Goal: Information Seeking & Learning: Learn about a topic

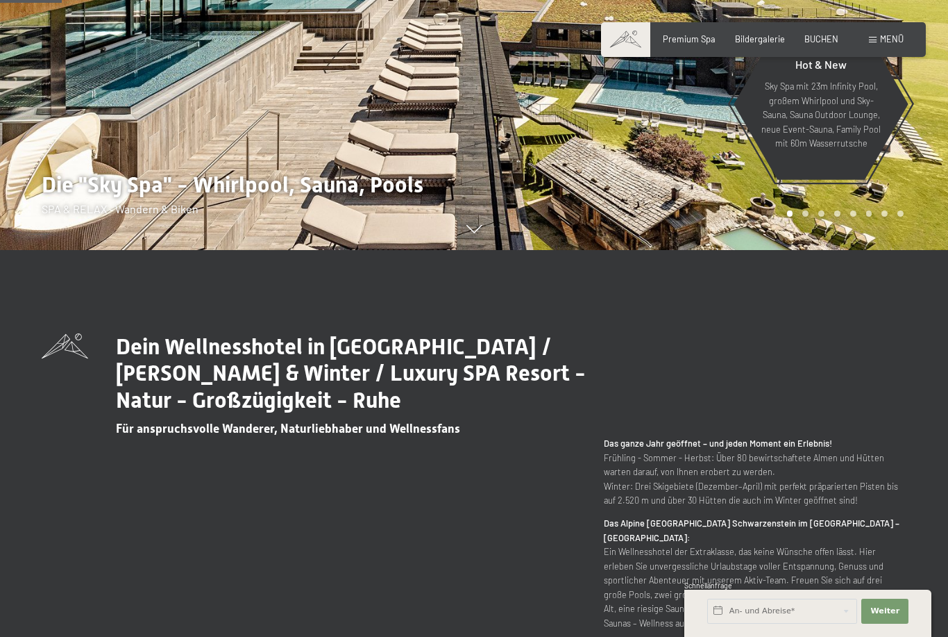
click at [36, 495] on div "Dein Wellnesshotel in Südtirol / Sommer & Winter / Luxury SPA Resort - Natur - …" at bounding box center [474, 547] width 948 height 428
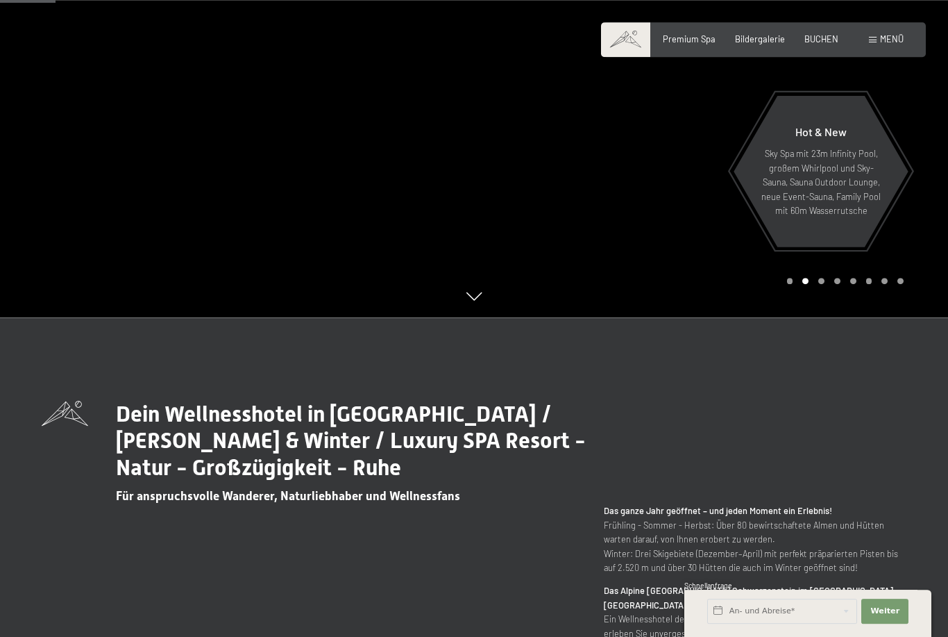
scroll to position [319, 0]
click at [755, 42] on span "Bildergalerie" at bounding box center [760, 36] width 50 height 11
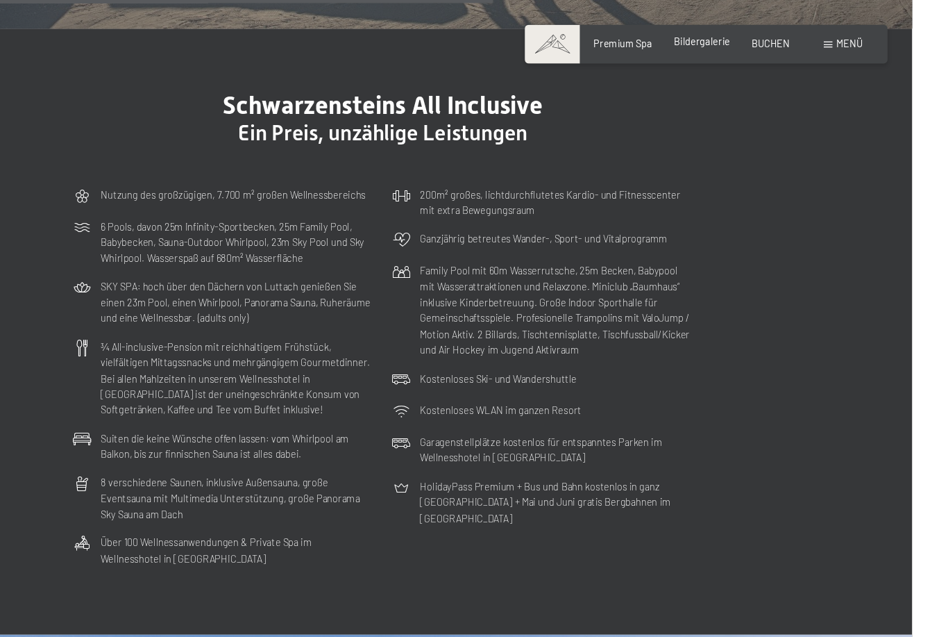
scroll to position [3198, 0]
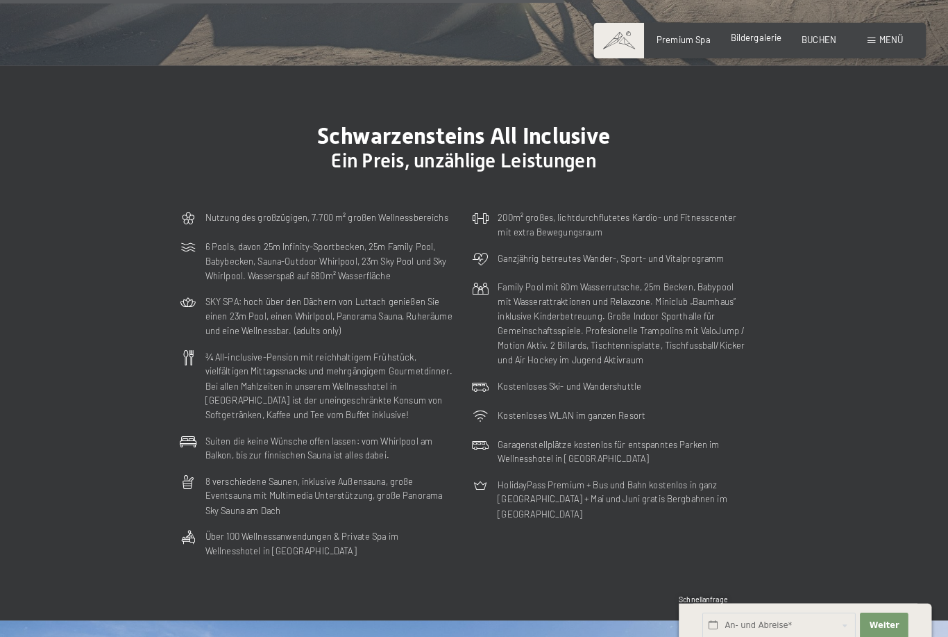
click at [737, 44] on div "Premium Spa Bildergalerie BUCHEN" at bounding box center [740, 39] width 235 height 12
click at [735, 42] on span "Bildergalerie" at bounding box center [760, 36] width 50 height 11
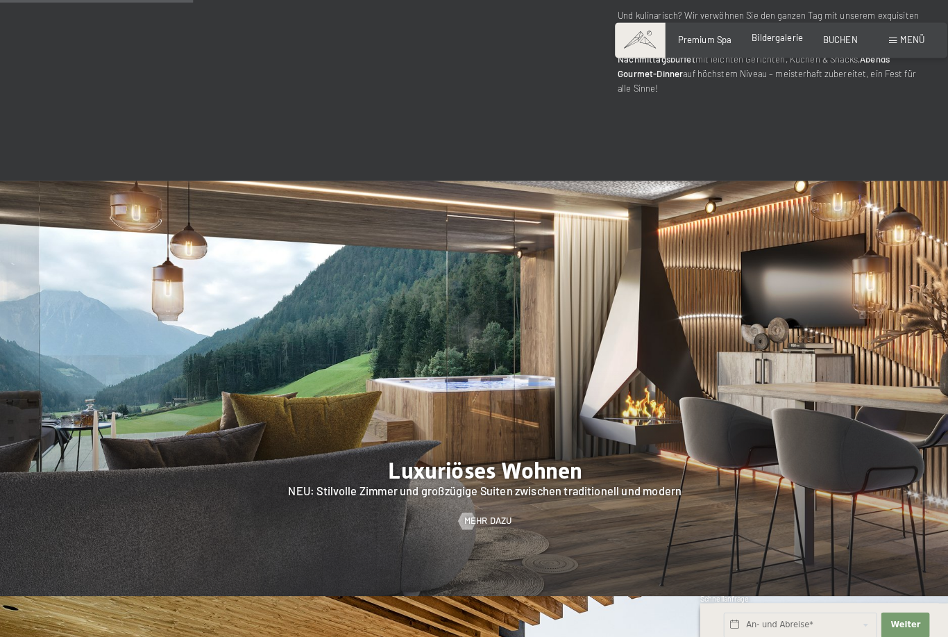
scroll to position [995, 0]
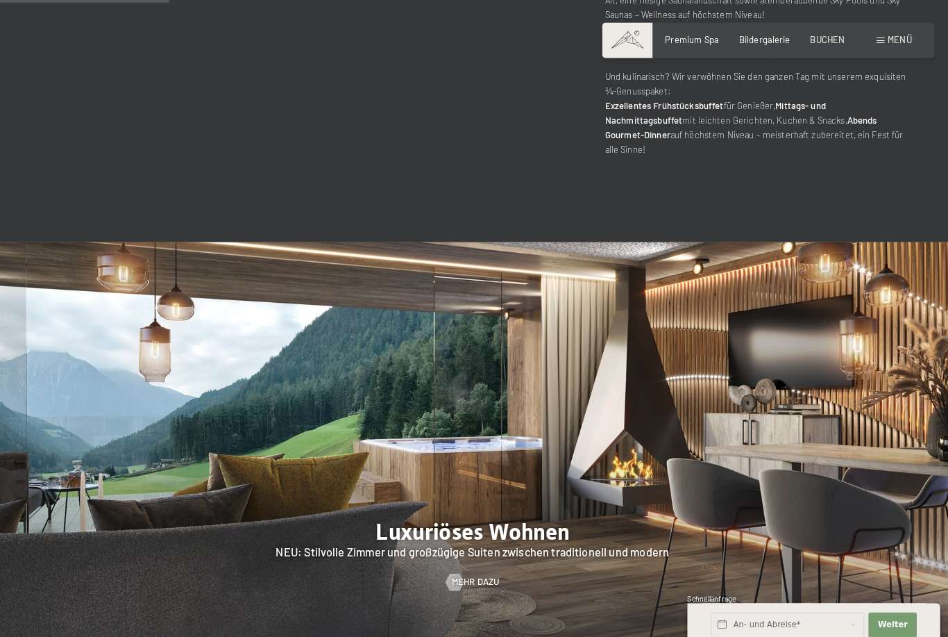
click at [748, 46] on div "Buchen Anfragen Premium Spa Bildergalerie BUCHEN Menü DE IT EN Gutschein Bilder…" at bounding box center [763, 39] width 280 height 12
click at [757, 39] on span "Bildergalerie" at bounding box center [760, 36] width 50 height 11
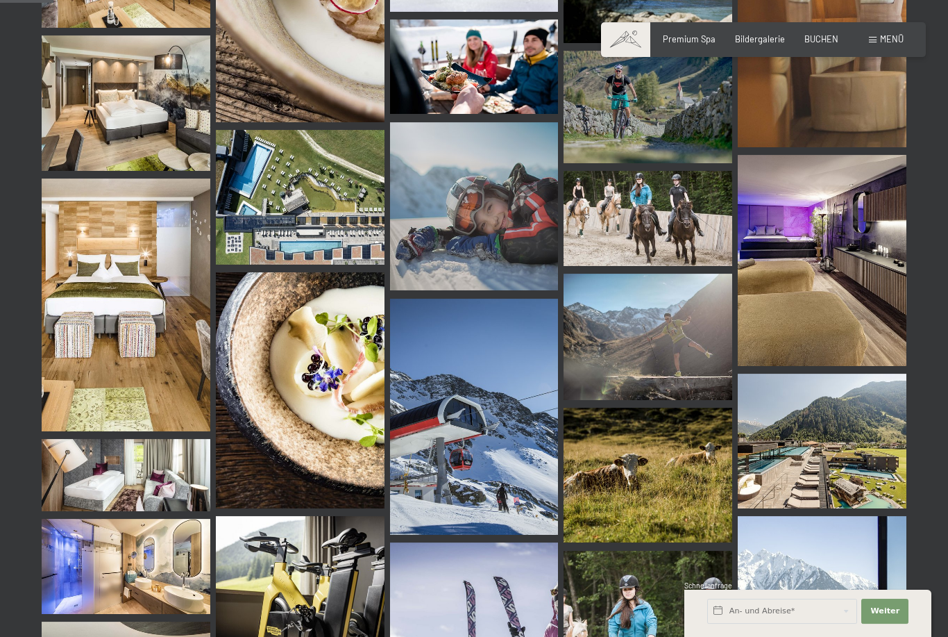
scroll to position [748, 0]
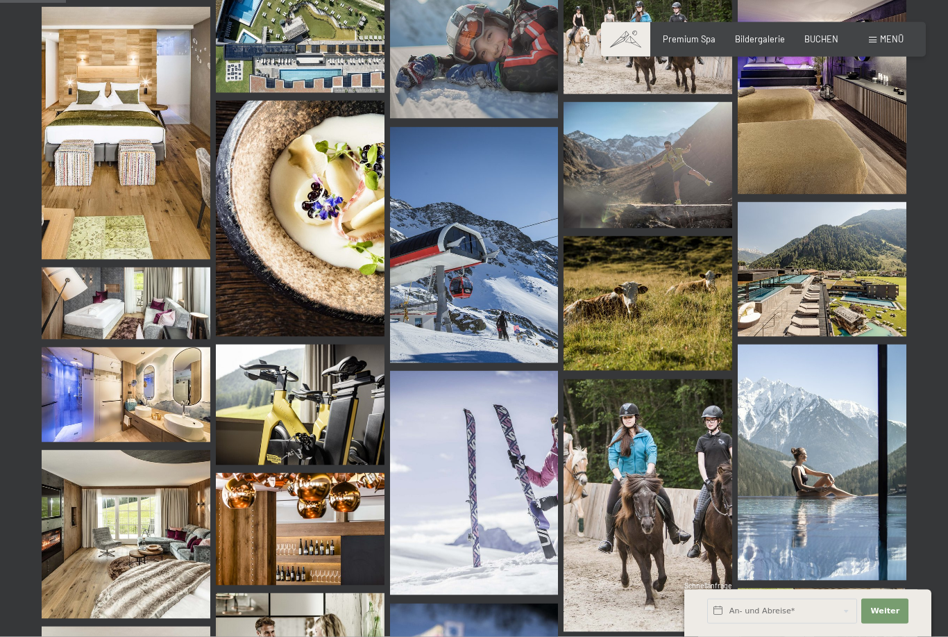
click at [292, 413] on img at bounding box center [300, 404] width 169 height 120
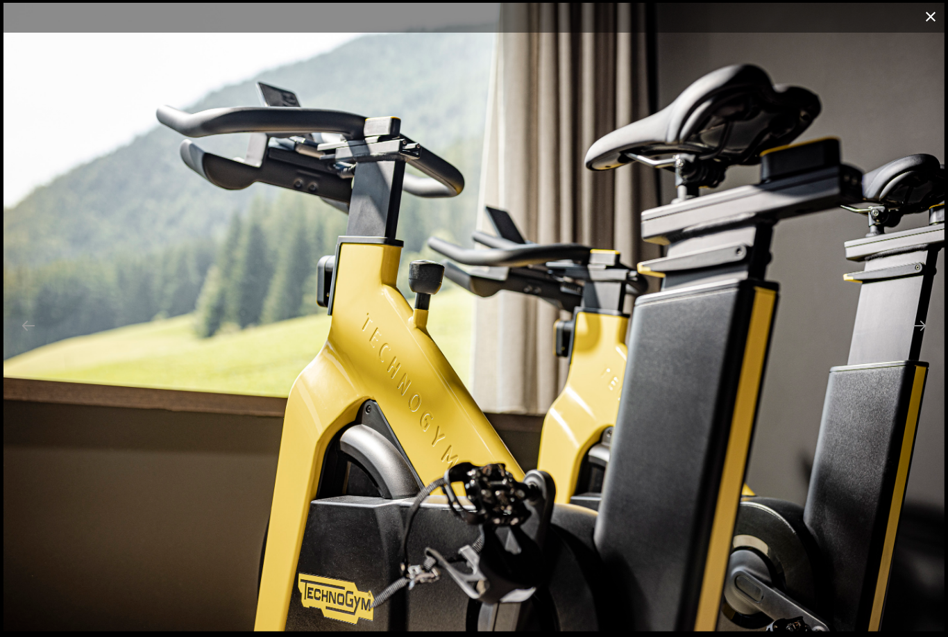
click at [930, 16] on button "Close gallery" at bounding box center [931, 16] width 35 height 33
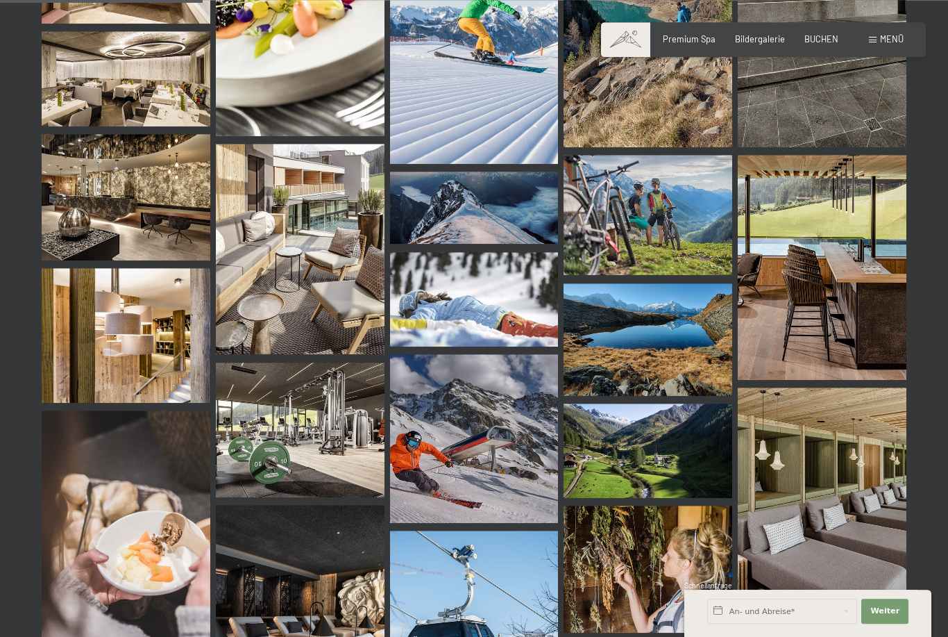
scroll to position [2844, 0]
click at [283, 442] on img at bounding box center [300, 429] width 169 height 135
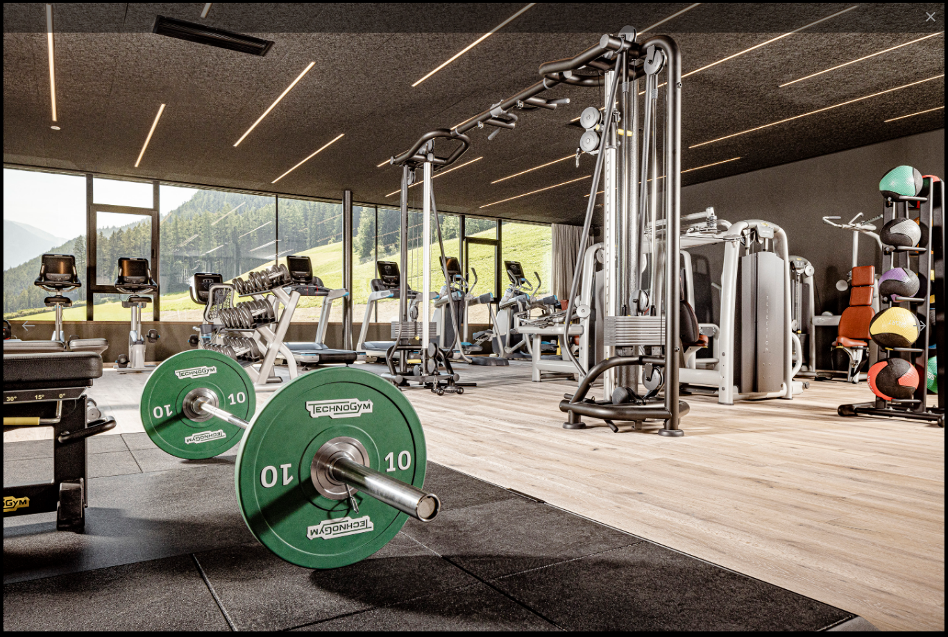
scroll to position [2892, 0]
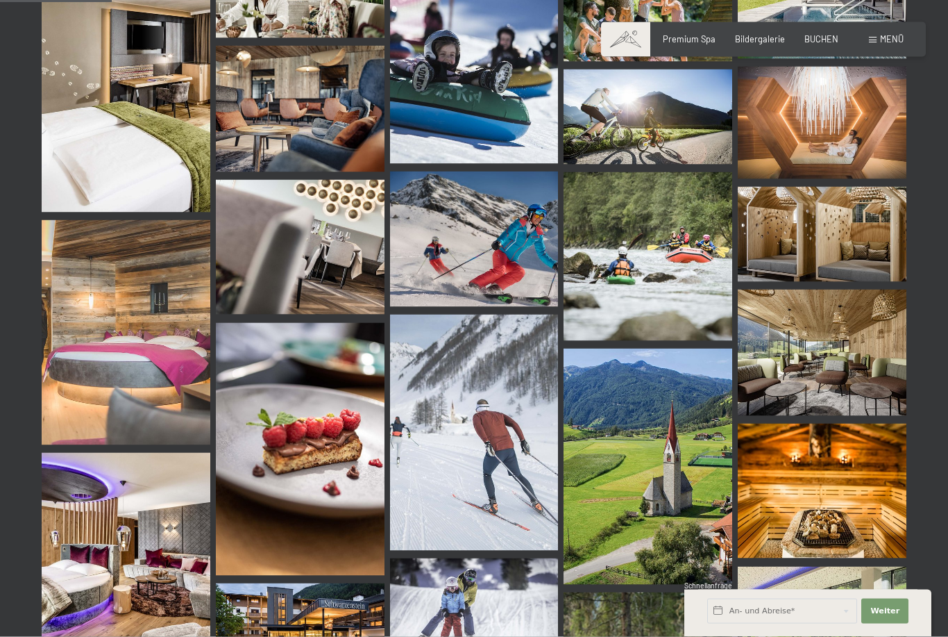
click at [830, 245] on img at bounding box center [822, 234] width 169 height 95
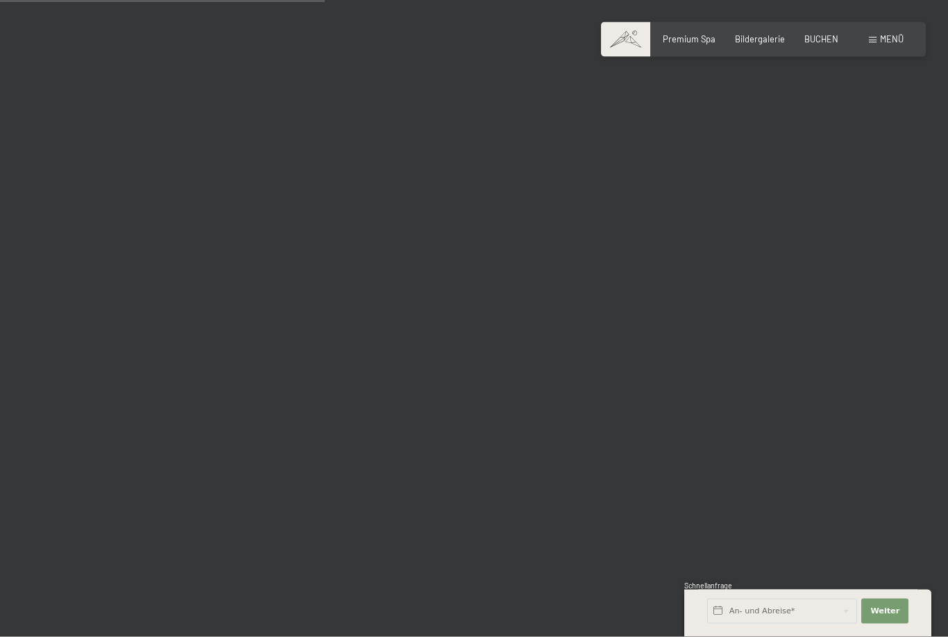
scroll to position [4555, 0]
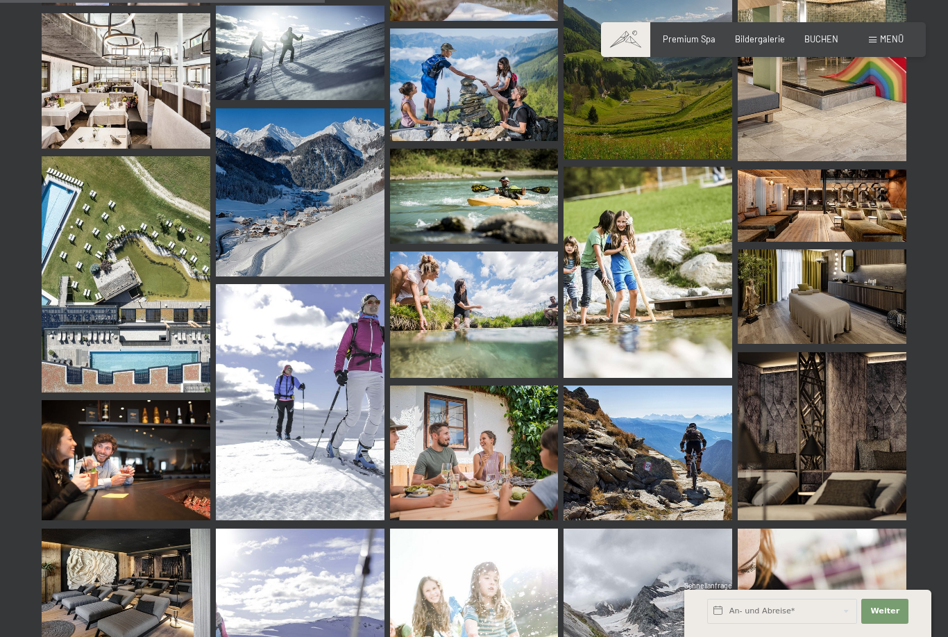
click at [846, 206] on img at bounding box center [822, 205] width 169 height 72
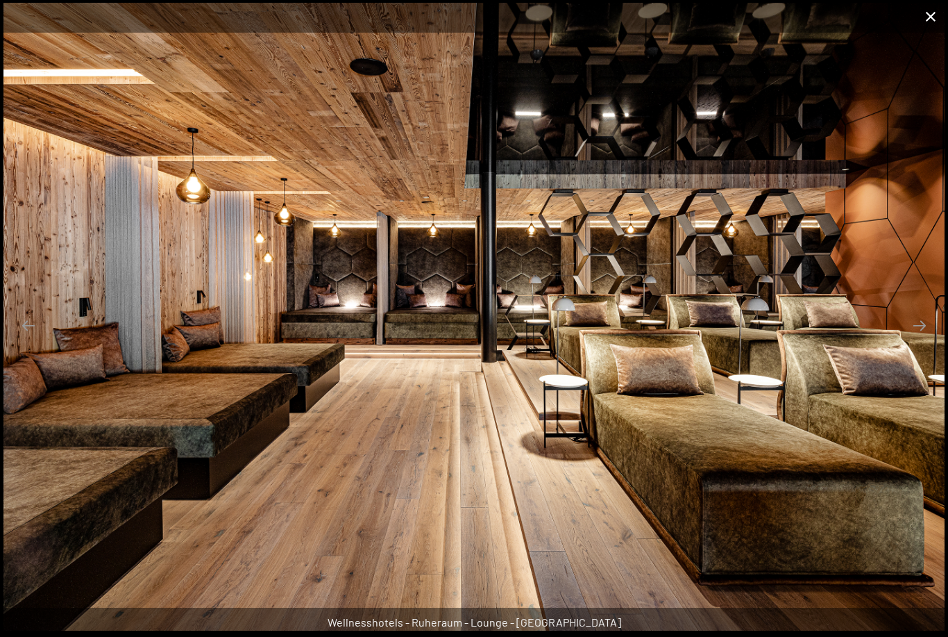
click at [930, 18] on button "Close gallery" at bounding box center [931, 16] width 35 height 33
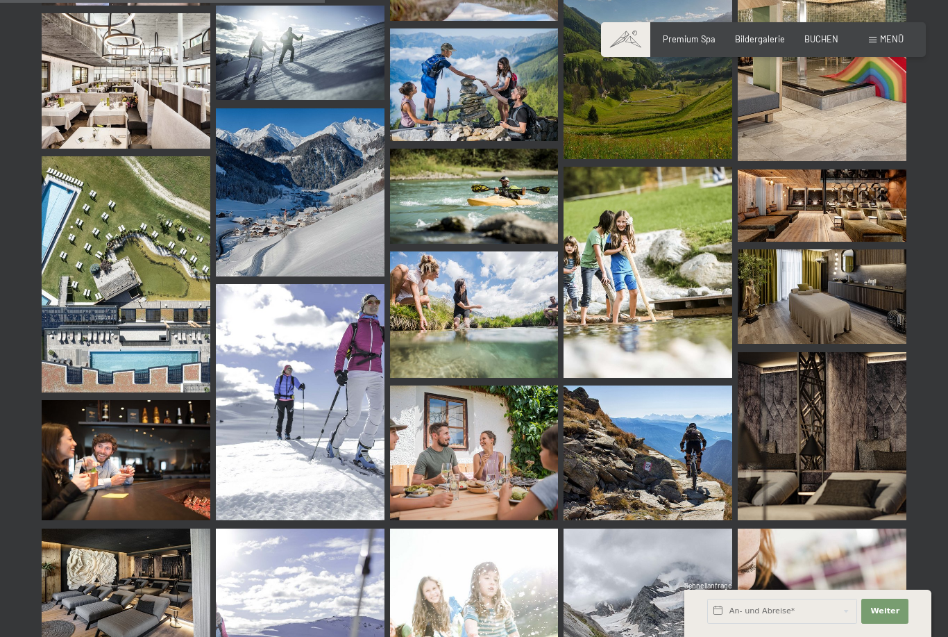
click at [115, 367] on img at bounding box center [126, 274] width 169 height 236
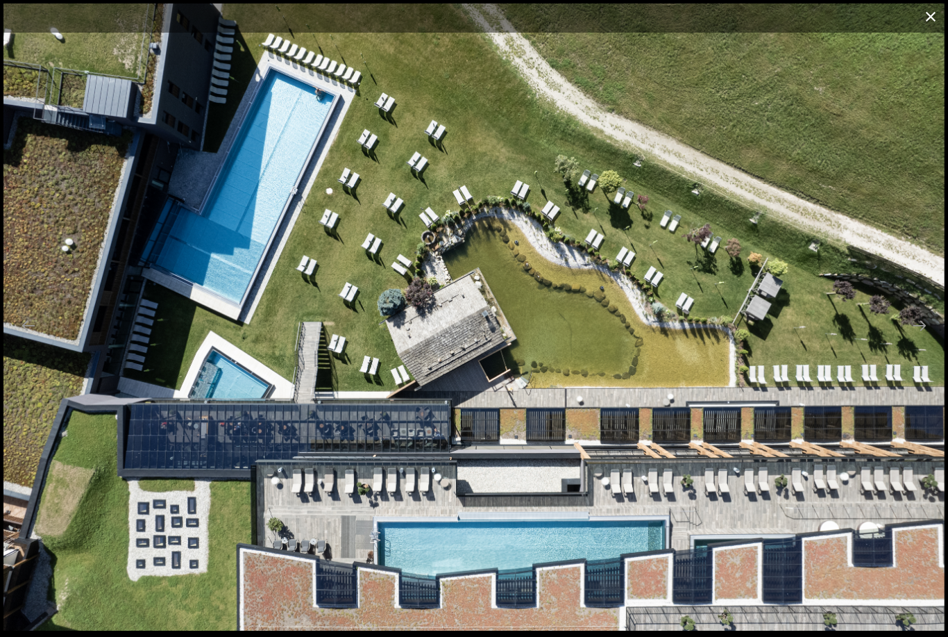
click at [931, 13] on button "Close gallery" at bounding box center [931, 16] width 35 height 33
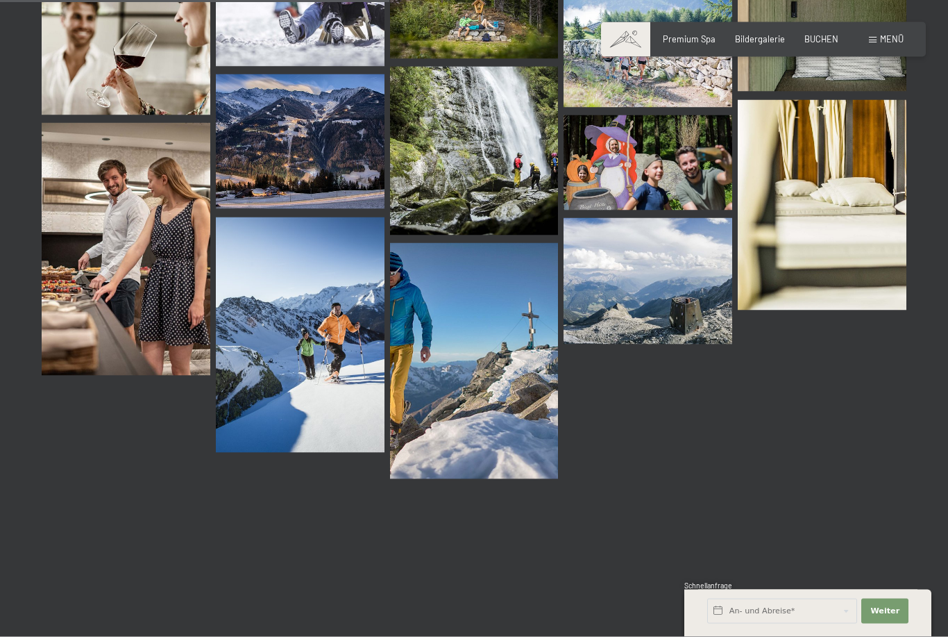
scroll to position [5461, 0]
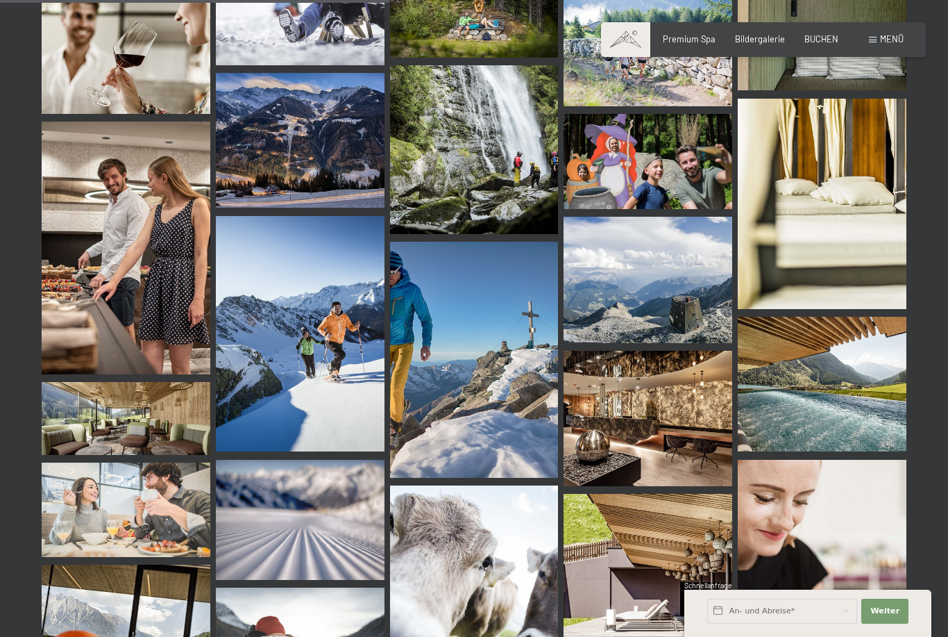
click at [106, 301] on img at bounding box center [126, 248] width 169 height 253
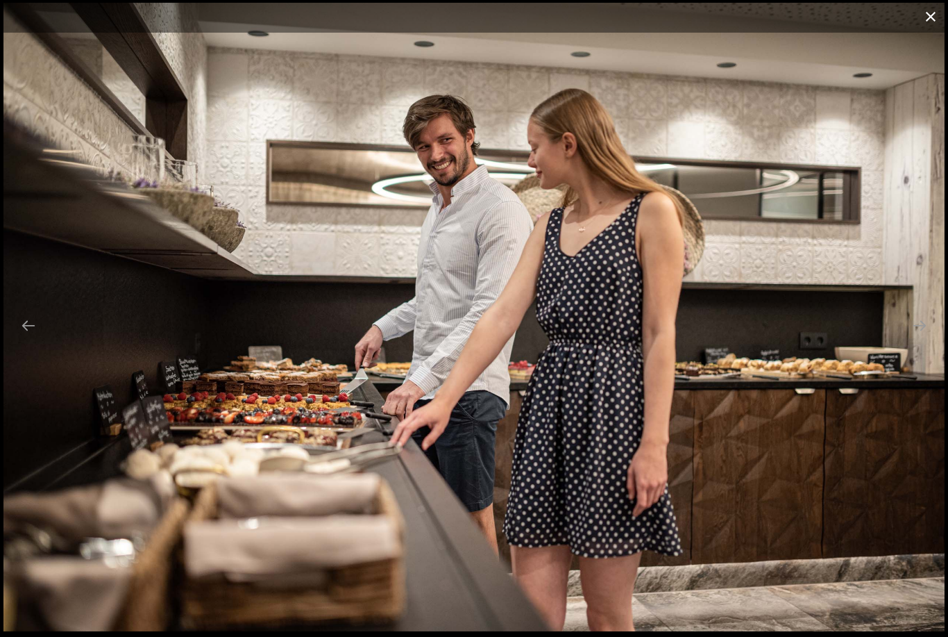
click at [928, 15] on button "Close gallery" at bounding box center [931, 16] width 35 height 33
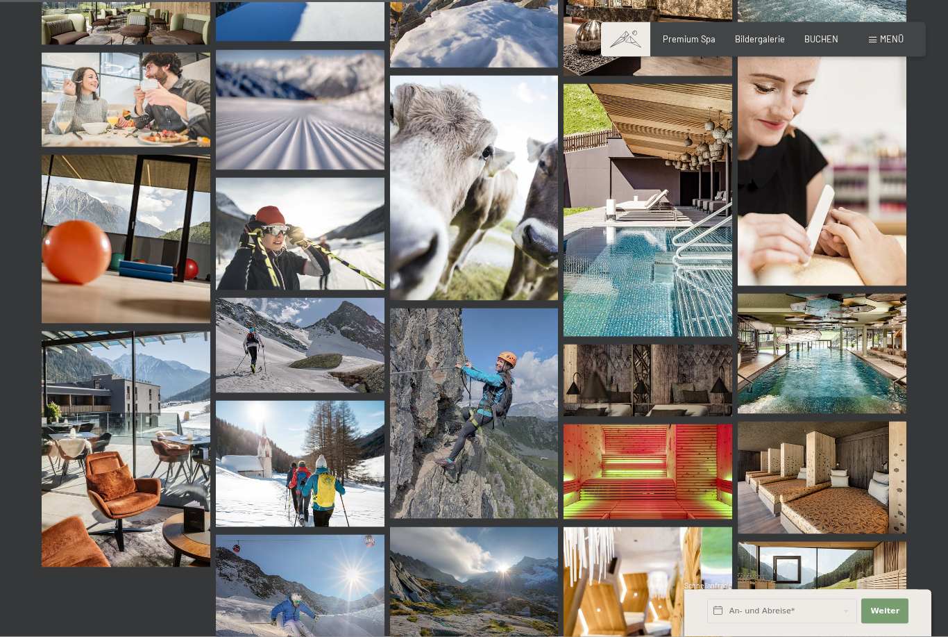
scroll to position [5873, 0]
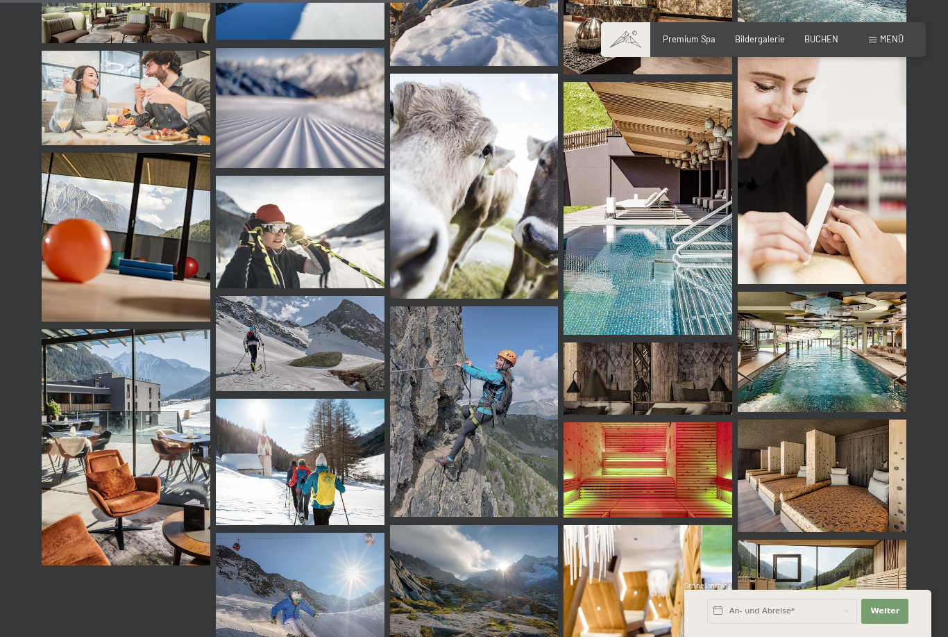
click at [848, 476] on img at bounding box center [822, 475] width 169 height 112
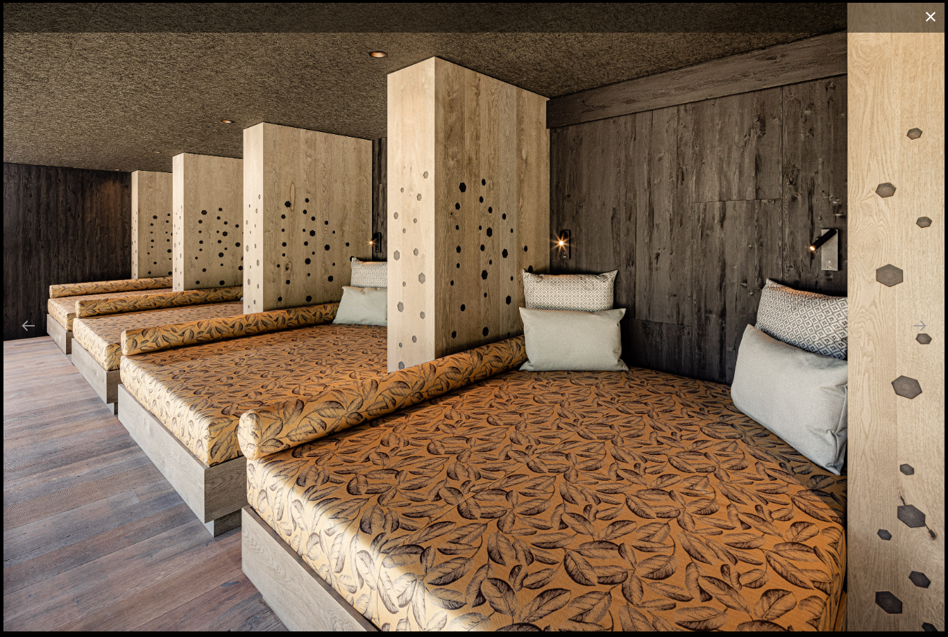
click at [930, 10] on button "Close gallery" at bounding box center [931, 16] width 35 height 33
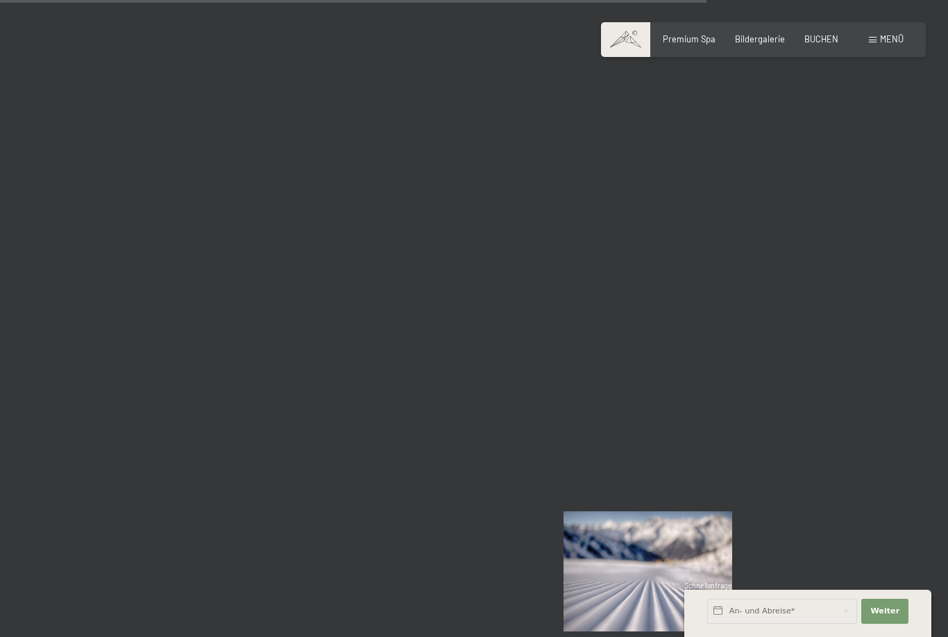
scroll to position [9983, 0]
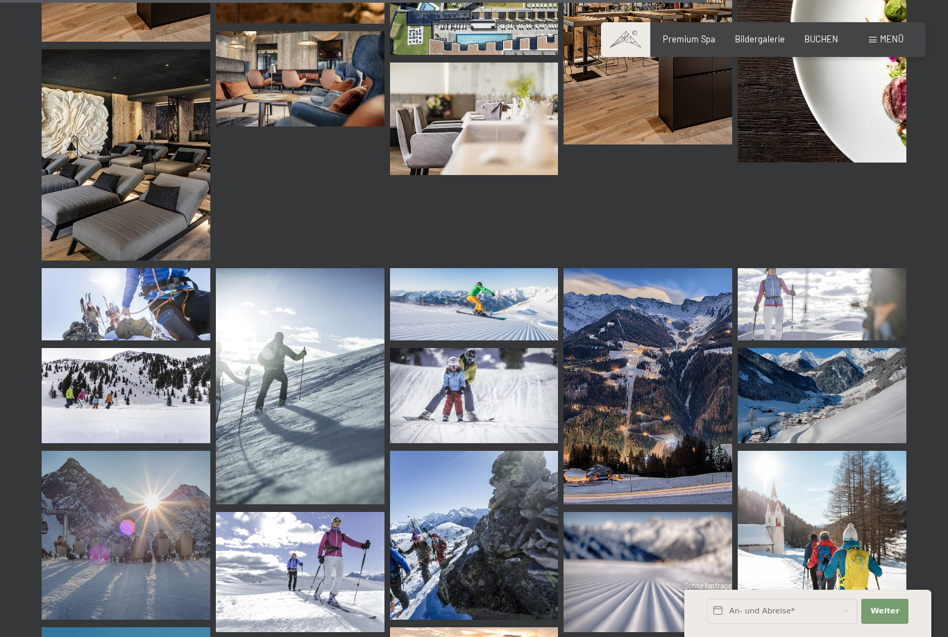
click at [892, 37] on span "Menü" at bounding box center [892, 38] width 24 height 11
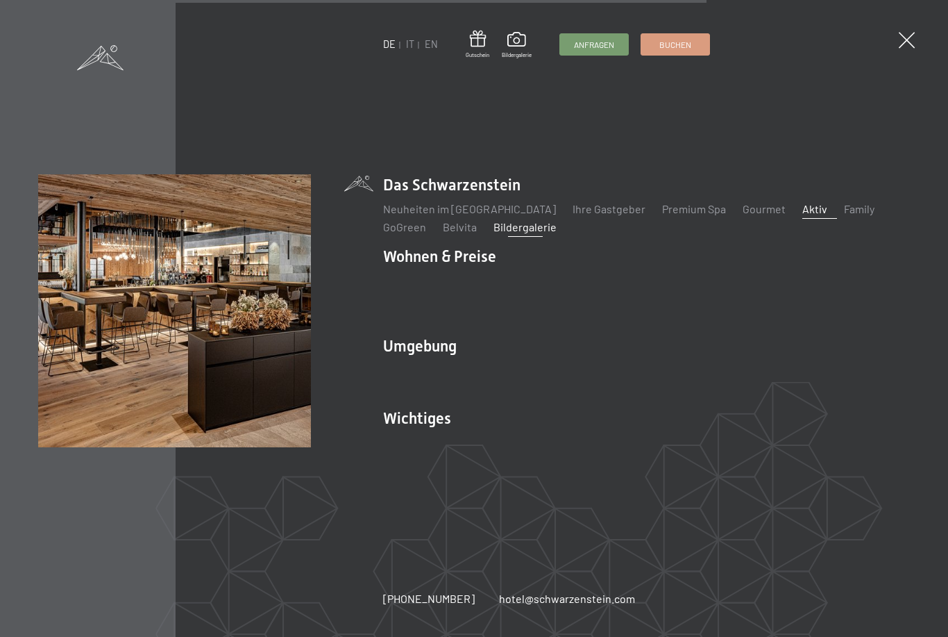
click at [803, 215] on link "Aktiv" at bounding box center [815, 208] width 25 height 13
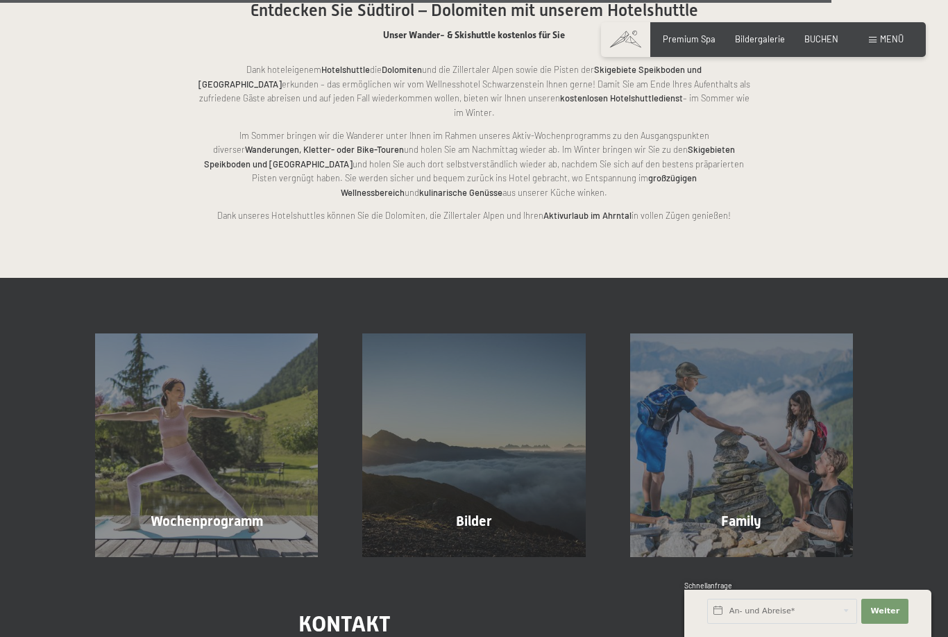
scroll to position [2663, 0]
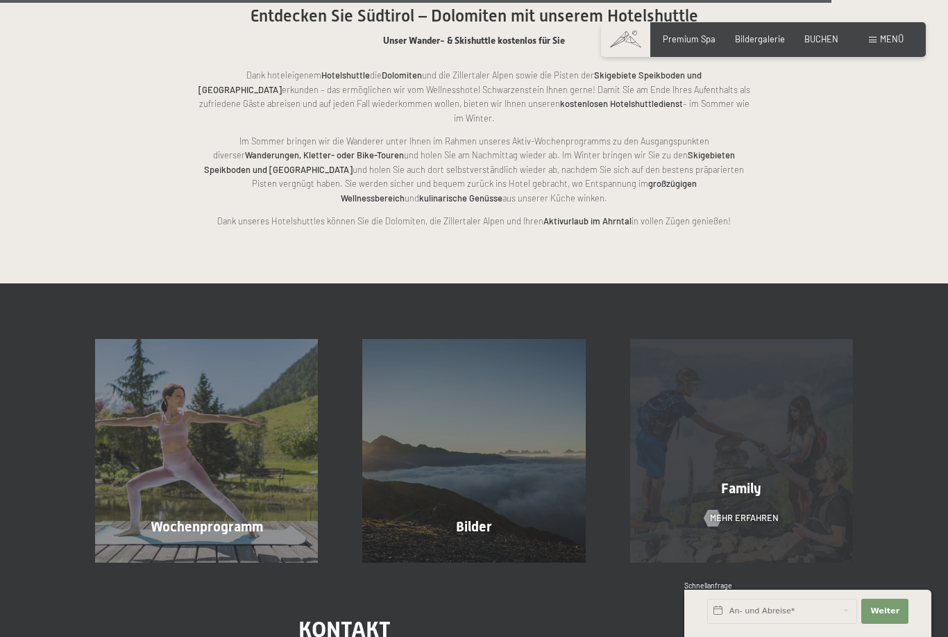
click at [780, 425] on div "Family Mehr erfahren" at bounding box center [741, 450] width 267 height 223
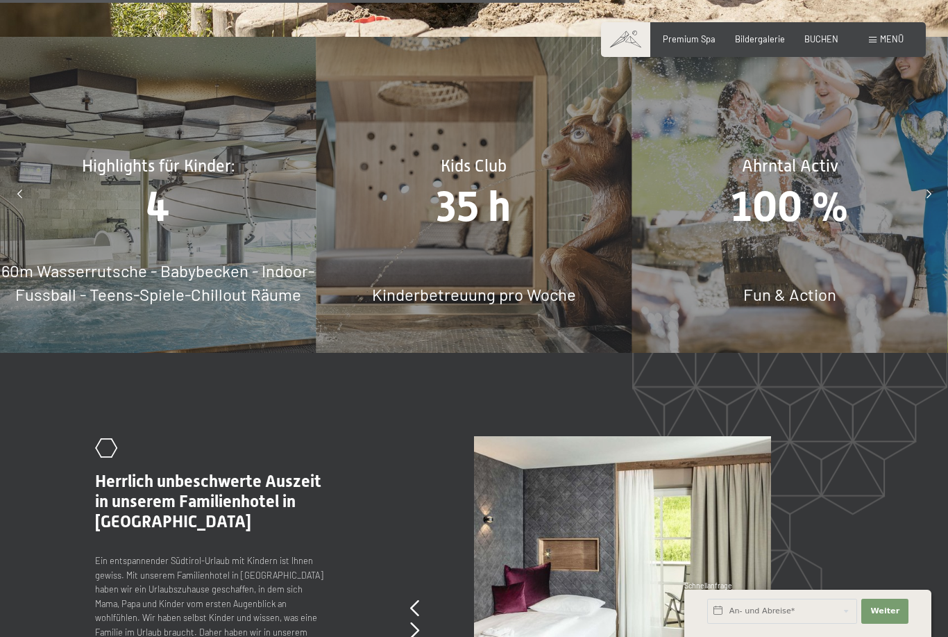
scroll to position [5072, 0]
